Goal: Information Seeking & Learning: Learn about a topic

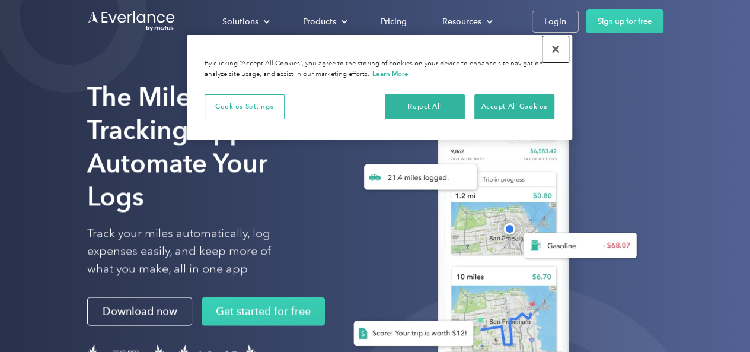
click at [555, 48] on button "Close" at bounding box center [555, 49] width 26 height 26
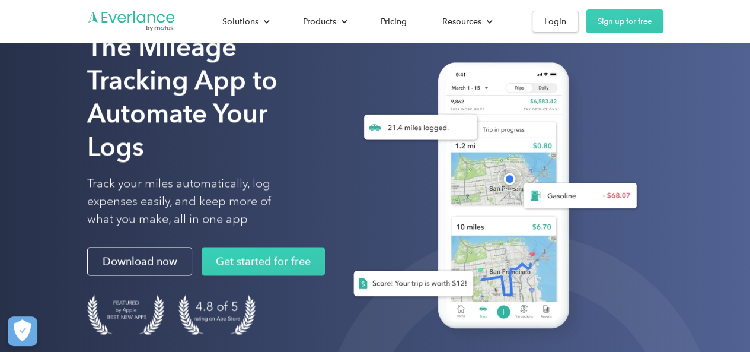
scroll to position [53, 0]
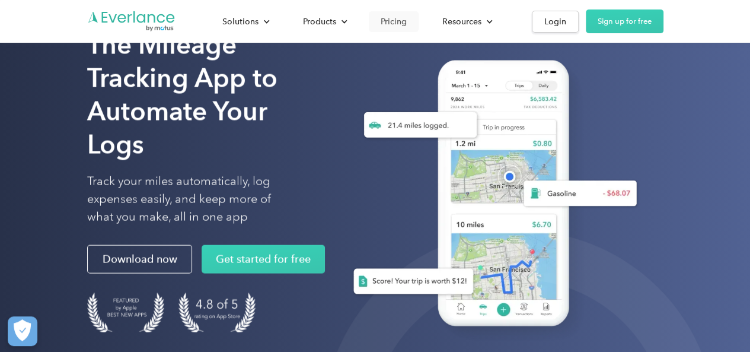
click at [394, 21] on div "Pricing" at bounding box center [394, 21] width 26 height 15
